Goal: Transaction & Acquisition: Purchase product/service

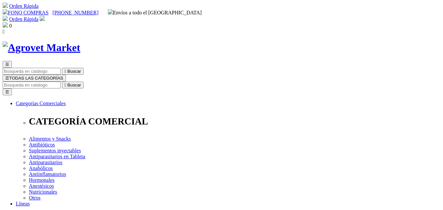
click at [61, 82] on input "Buscar" at bounding box center [32, 85] width 58 height 7
paste input "ASCORVET 250"
type input "ASCORVET 250"
click at [62, 82] on button " Buscar" at bounding box center [73, 85] width 22 height 7
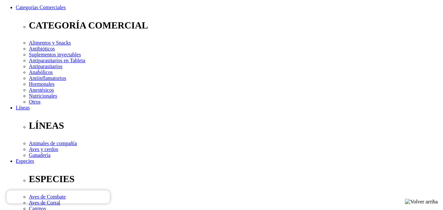
scroll to position [98, 0]
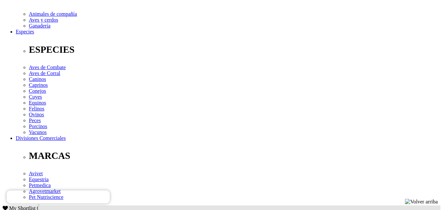
scroll to position [229, 0]
